Goal: Task Accomplishment & Management: Complete application form

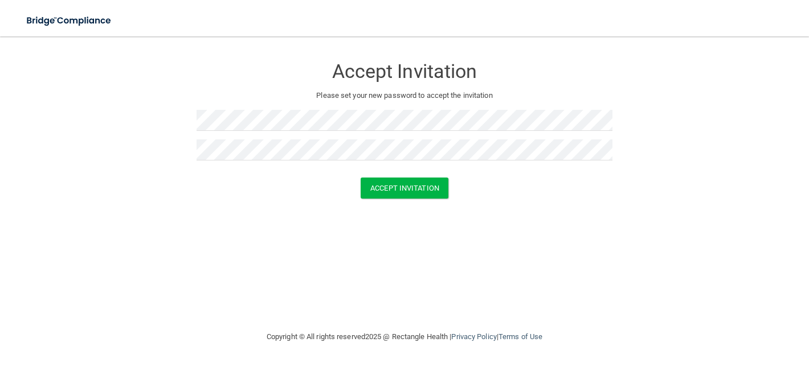
click at [330, 189] on div "Accept Invitation" at bounding box center [404, 188] width 780 height 21
click at [402, 191] on button "Accept Invitation" at bounding box center [405, 188] width 88 height 21
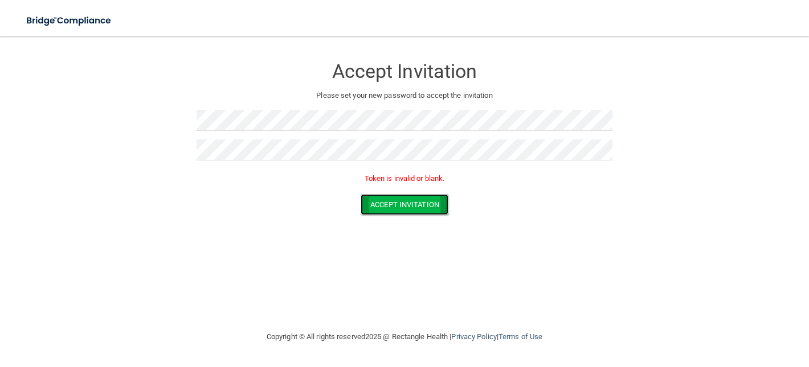
click at [396, 207] on button "Accept Invitation" at bounding box center [405, 204] width 88 height 21
click at [227, 186] on div "Token is invalid or blank." at bounding box center [405, 181] width 416 height 25
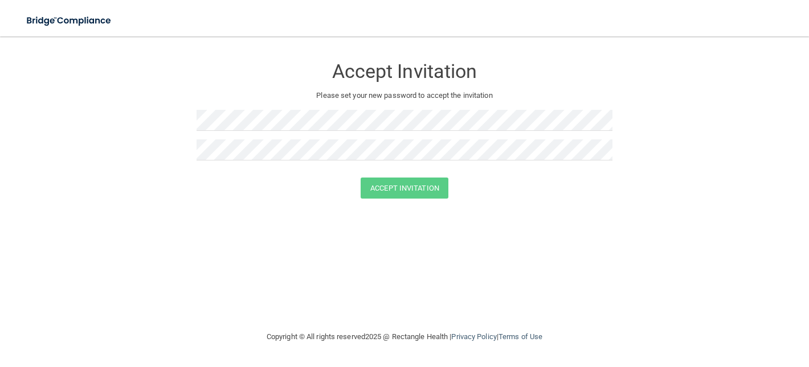
click at [324, 134] on div at bounding box center [405, 125] width 416 height 30
